Goal: Participate in discussion

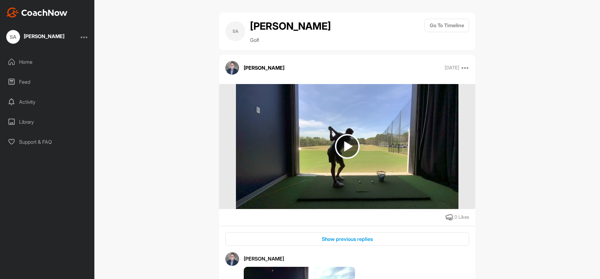
scroll to position [350, 0]
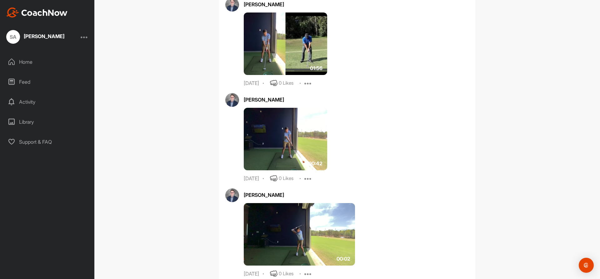
click at [305, 231] on img at bounding box center [299, 234] width 111 height 63
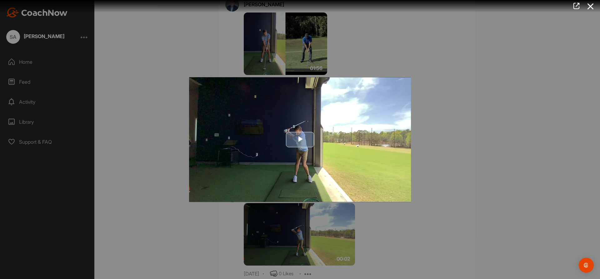
click at [300, 140] on span "Video Player" at bounding box center [300, 140] width 0 height 0
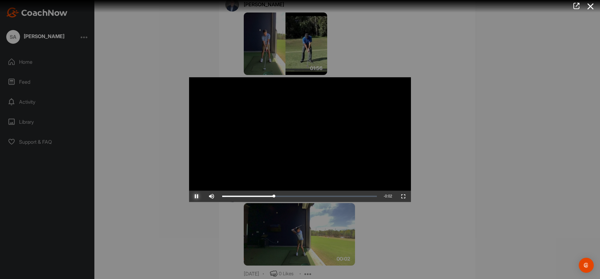
click at [196, 196] on span "Video Player" at bounding box center [196, 196] width 15 height 0
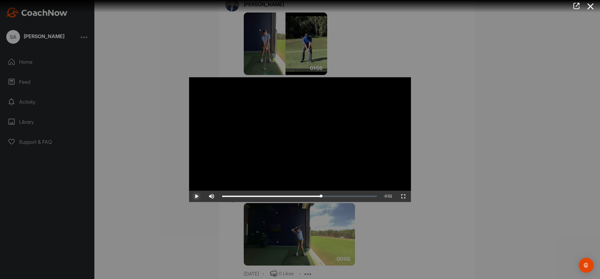
click at [196, 196] on span "Video Player" at bounding box center [196, 196] width 15 height 0
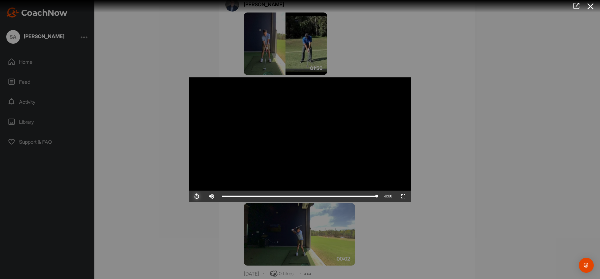
click at [196, 196] on span "Video Player" at bounding box center [196, 196] width 15 height 0
click at [589, 4] on icon at bounding box center [591, 7] width 14 height 12
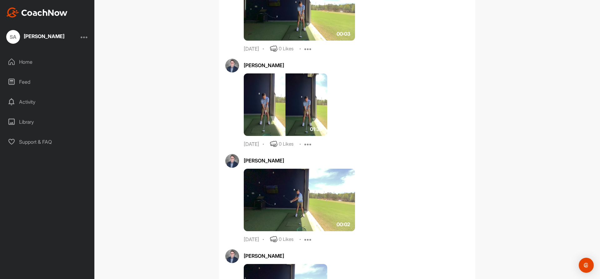
scroll to position [725, 0]
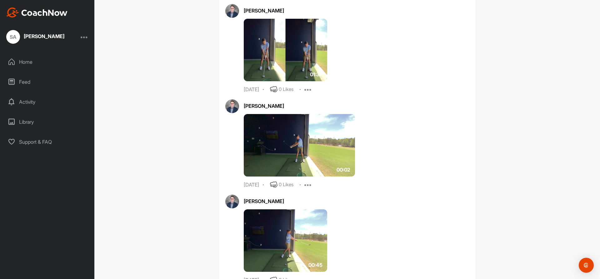
click at [258, 131] on img at bounding box center [299, 145] width 111 height 63
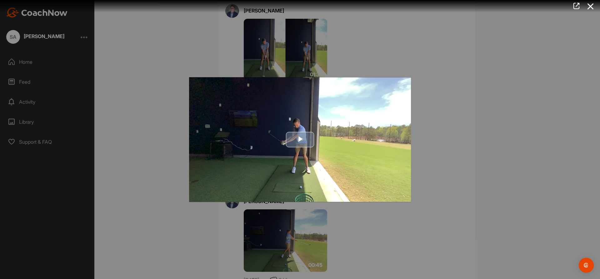
click at [300, 140] on span "Video Player" at bounding box center [300, 140] width 0 height 0
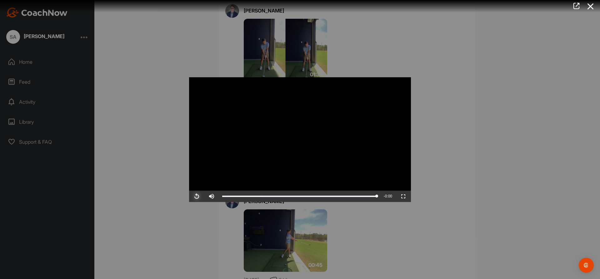
click at [197, 196] on span "Video Player" at bounding box center [196, 196] width 15 height 0
click at [594, 6] on icon at bounding box center [591, 7] width 14 height 12
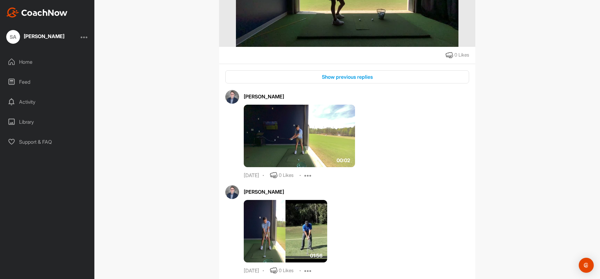
scroll to position [12, 0]
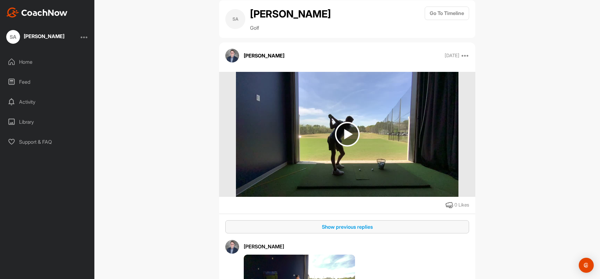
click at [360, 232] on button "Show previous replies" at bounding box center [347, 226] width 244 height 13
